Goal: Task Accomplishment & Management: Manage account settings

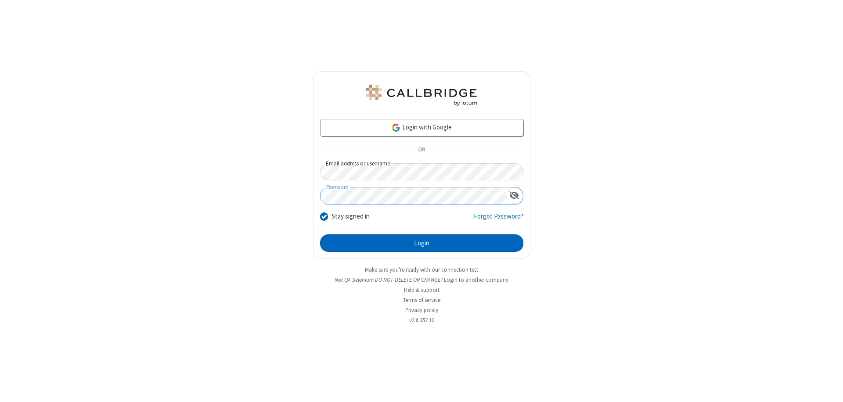
click at [422, 243] on button "Login" at bounding box center [421, 244] width 203 height 18
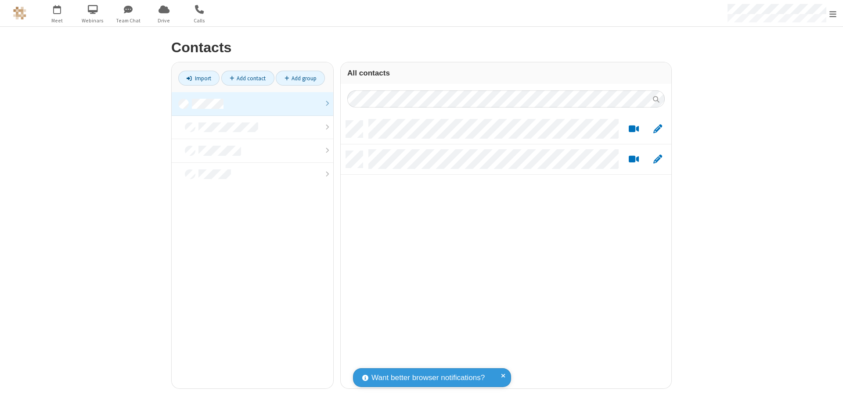
scroll to position [268, 324]
click at [253, 104] on link at bounding box center [253, 104] width 162 height 24
click at [199, 78] on link "Import" at bounding box center [198, 78] width 41 height 15
